Goal: Information Seeking & Learning: Find contact information

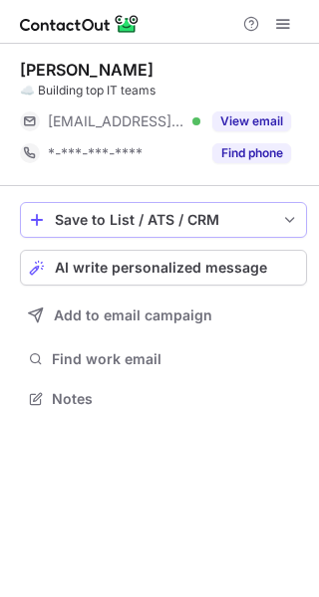
scroll to position [385, 319]
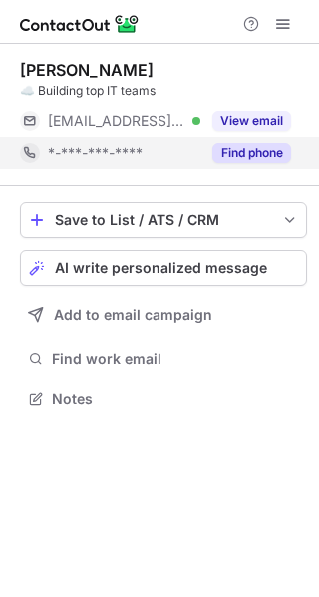
click at [248, 155] on button "Find phone" at bounding box center [251, 153] width 79 height 20
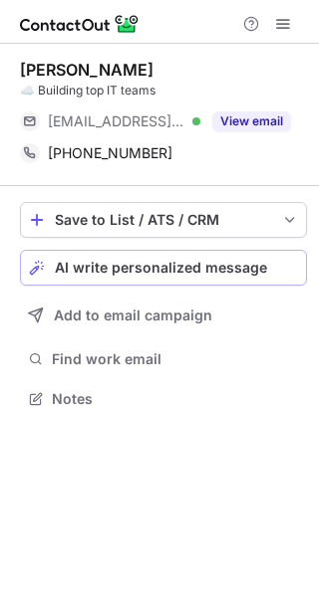
scroll to position [385, 319]
